Goal: Task Accomplishment & Management: Complete application form

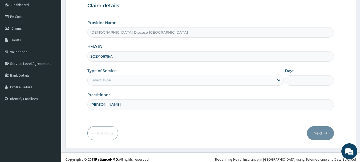
scroll to position [57, 0]
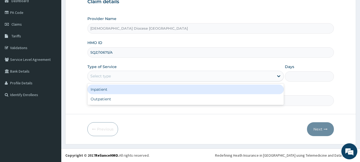
click at [109, 76] on div "Select type" at bounding box center [100, 75] width 21 height 5
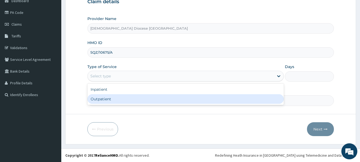
click at [113, 97] on div "Outpatient" at bounding box center [185, 99] width 196 height 10
type input "1"
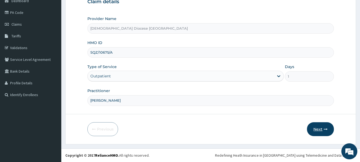
click at [324, 129] on button "Next" at bounding box center [320, 129] width 27 height 14
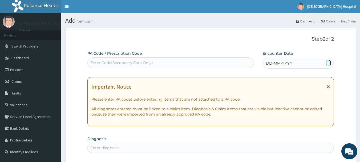
scroll to position [0, 0]
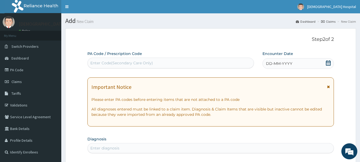
click at [132, 57] on div "PA Code / Prescription Code Enter Code(Secondary Care Only)" at bounding box center [170, 59] width 167 height 17
click at [132, 61] on div "Enter Code(Secondary Care Only)" at bounding box center [121, 62] width 63 height 5
paste input "PA/83C269"
type input "PA/83C269"
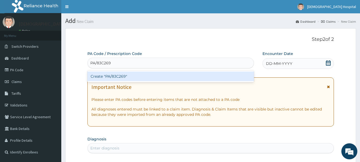
click at [131, 75] on div "Create "PA/83C269"" at bounding box center [170, 76] width 167 height 10
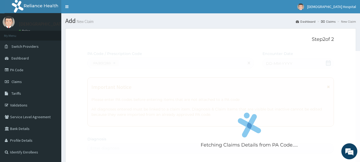
scroll to position [200, 0]
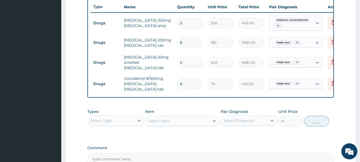
click at [188, 61] on input "2" at bounding box center [189, 62] width 25 height 10
type input "0.00"
type input "1"
type input "540.00"
type input "14"
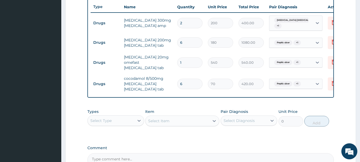
type input "7560.00"
type input "1"
type input "540.00"
type input "0.00"
type input "2"
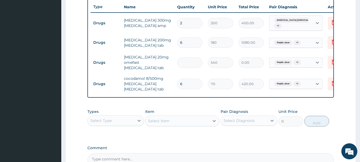
type input "1080.00"
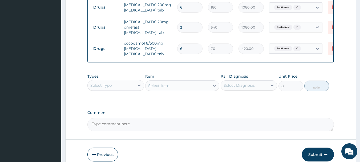
scroll to position [261, 0]
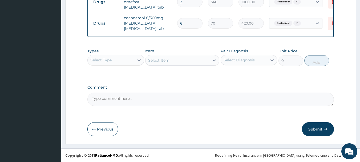
click at [320, 127] on button "Submit" at bounding box center [318, 129] width 32 height 14
